Goal: Find specific page/section: Find specific page/section

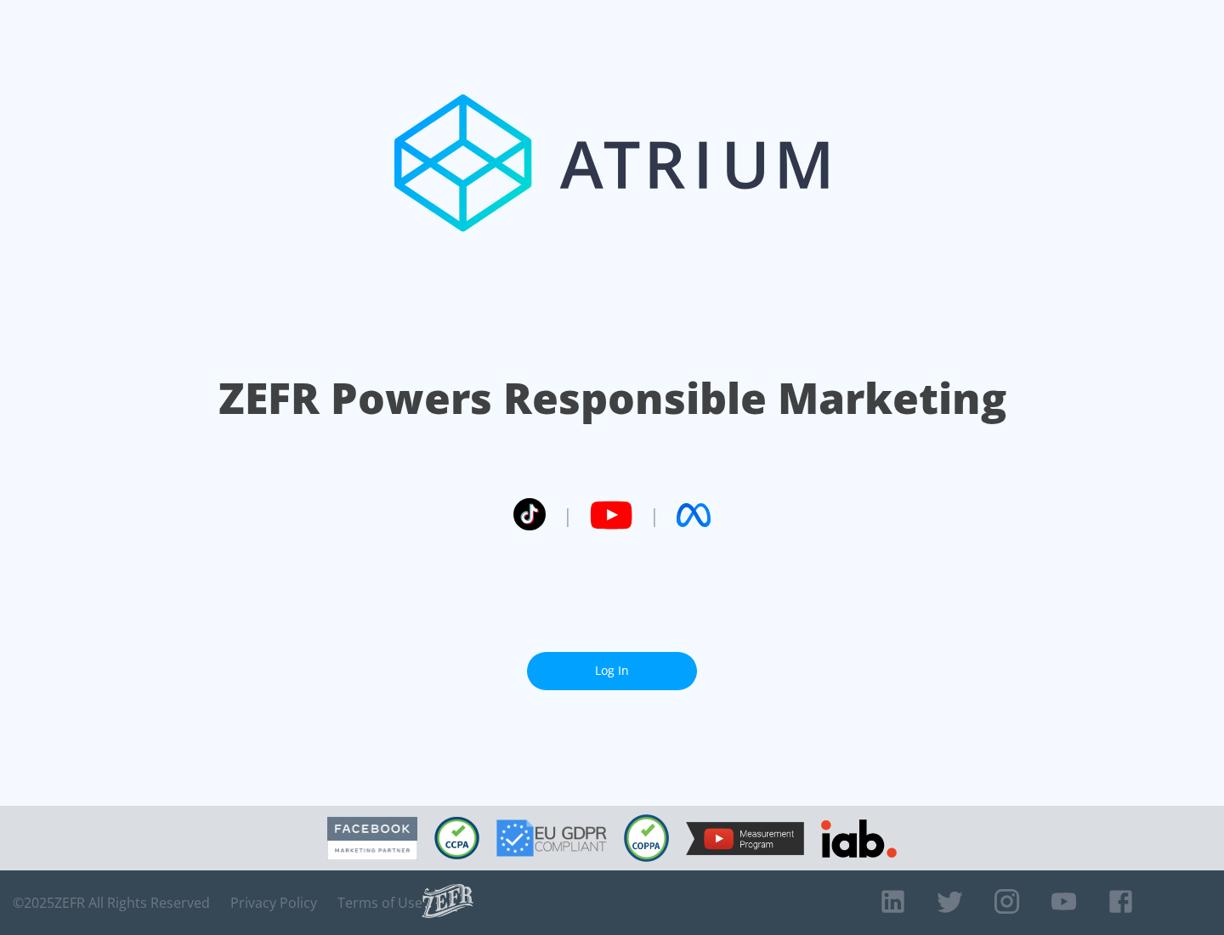
click at [612, 670] on link "Log In" at bounding box center [612, 671] width 170 height 38
